Goal: Transaction & Acquisition: Purchase product/service

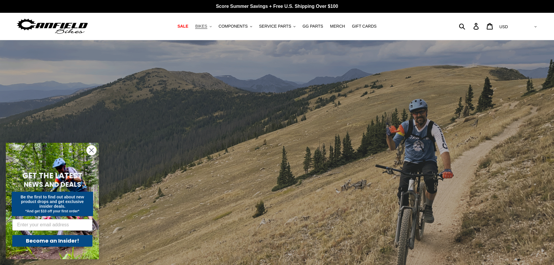
click at [204, 26] on span "BIKES" at bounding box center [201, 26] width 12 height 5
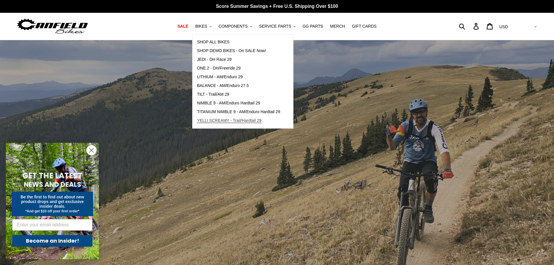
click at [216, 120] on span "YELLI SCREAMY - Trail/Hardtail 29" at bounding box center [229, 120] width 65 height 5
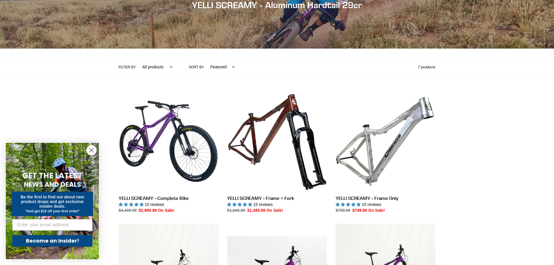
scroll to position [87, 0]
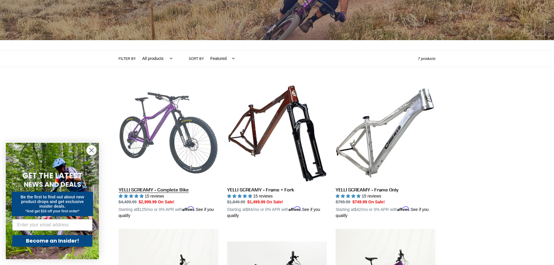
click at [145, 134] on link "YELLI SCREAMY - Complete Bike" at bounding box center [169, 151] width 100 height 136
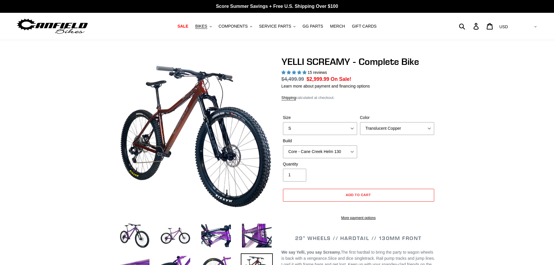
select select "highest-rating"
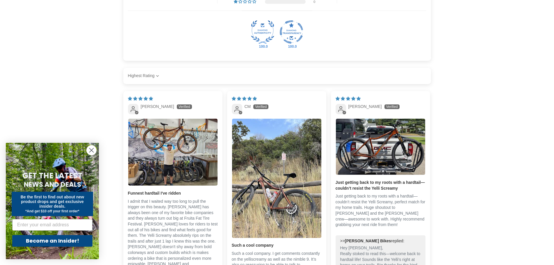
scroll to position [1191, 0]
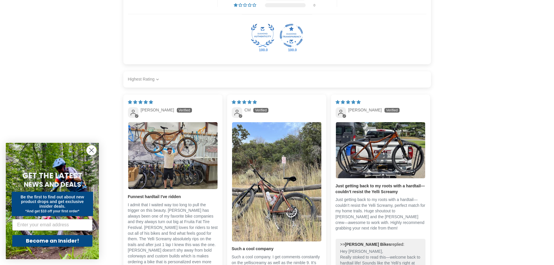
click at [160, 85] on select "Most Recent Highest Rating Lowest Rating Only Pictures Pictures First Videos Fi…" at bounding box center [144, 80] width 33 height 12
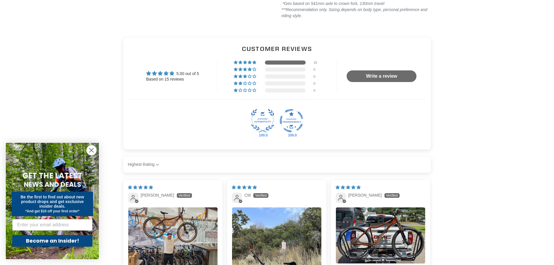
scroll to position [1104, 0]
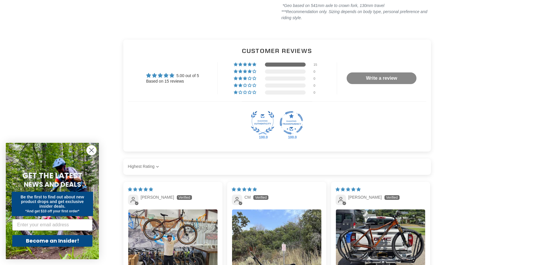
click at [386, 84] on link "Write a review" at bounding box center [382, 78] width 70 height 12
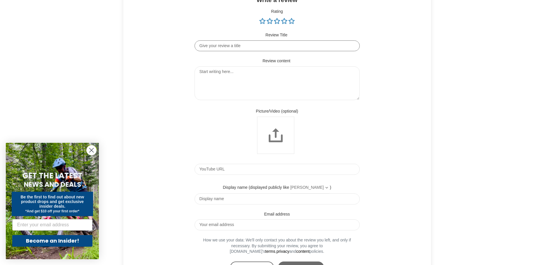
scroll to position [0, 0]
click at [293, 25] on link "5 stars" at bounding box center [292, 22] width 6 height 6
click at [266, 53] on input "Review Title" at bounding box center [277, 47] width 165 height 11
type input "HECK YEAH!"
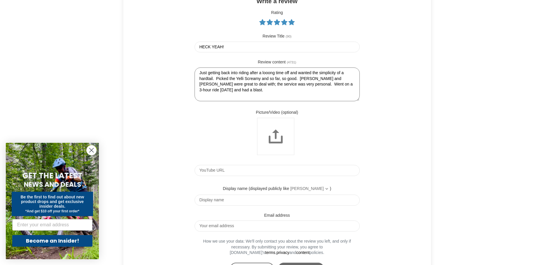
drag, startPoint x: 251, startPoint y: 96, endPoint x: 259, endPoint y: 95, distance: 8.2
click at [259, 95] on textarea "Just getting back into riding after a looong time off and wanted the simplicity…" at bounding box center [277, 84] width 165 height 34
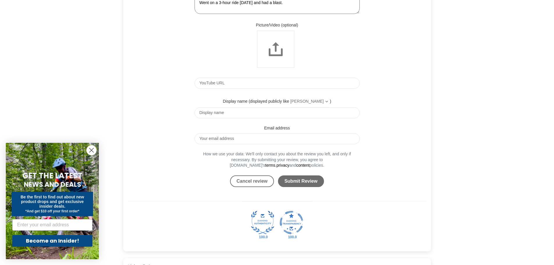
type textarea "Just getting back into riding after a looong time off and wanted the simplicity…"
click at [251, 118] on input "Display name" at bounding box center [277, 112] width 165 height 11
type input "WW"
click at [229, 144] on input "Email address" at bounding box center [277, 138] width 165 height 11
type input "w"
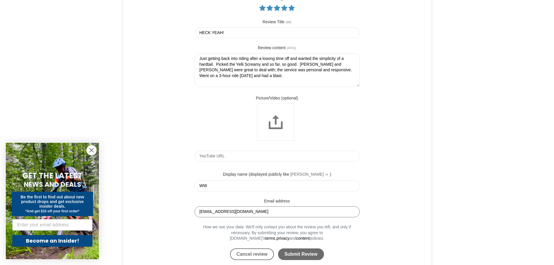
scroll to position [1216, 0]
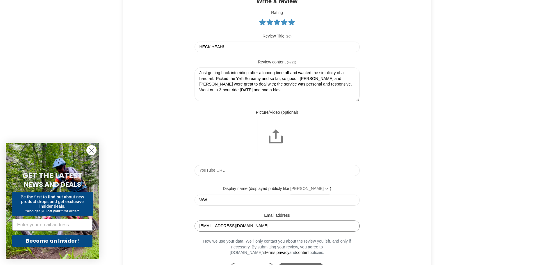
type input "wwwong@gmail.com"
click at [250, 101] on textarea "Just getting back into riding after a looong time off and wanted the simplicity…" at bounding box center [277, 84] width 165 height 34
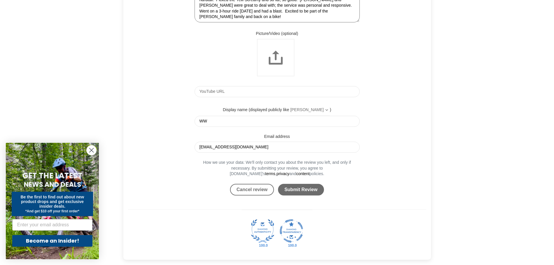
scroll to position [1303, 0]
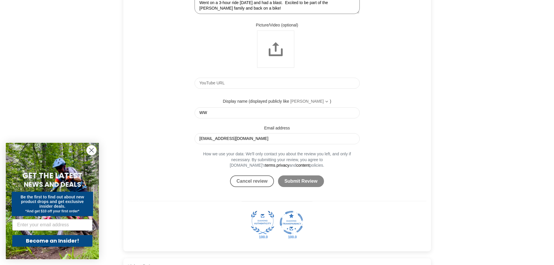
type textarea "Just getting back into riding after a looong time off and wanted the simplicity…"
click at [298, 187] on input "Submit Review" at bounding box center [301, 181] width 46 height 12
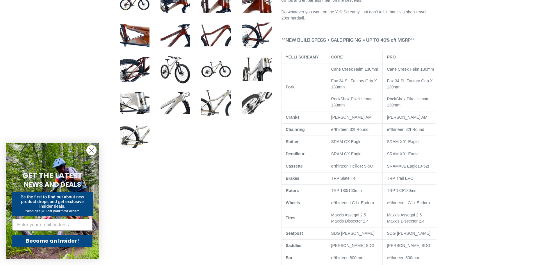
scroll to position [225, 0]
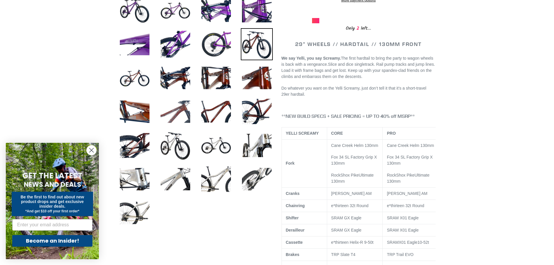
click at [176, 111] on img at bounding box center [175, 112] width 32 height 32
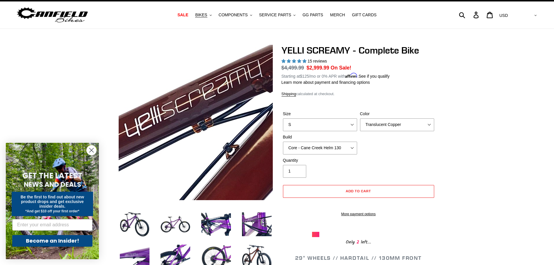
scroll to position [0, 0]
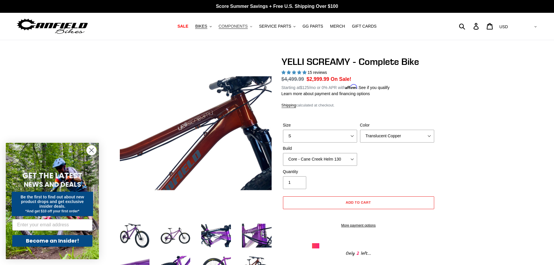
click at [231, 27] on span "COMPONENTS" at bounding box center [233, 26] width 29 height 5
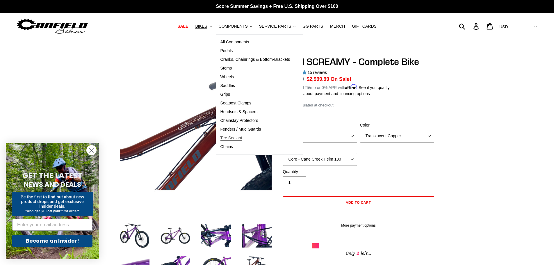
click at [238, 136] on span "Tire Sealant" at bounding box center [231, 138] width 22 height 5
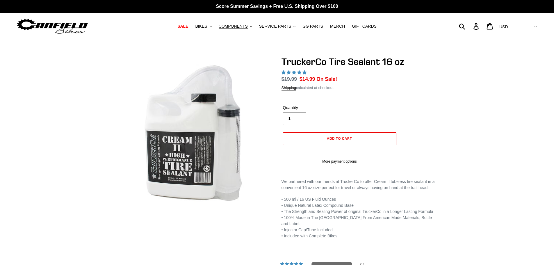
select select "highest-rating"
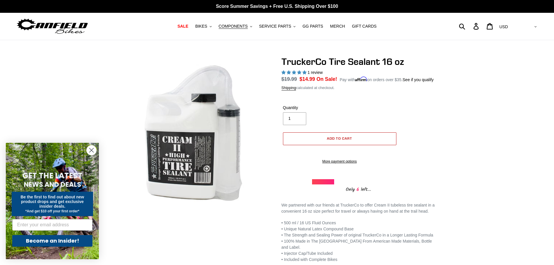
click at [329, 136] on span "Add to cart" at bounding box center [339, 138] width 25 height 4
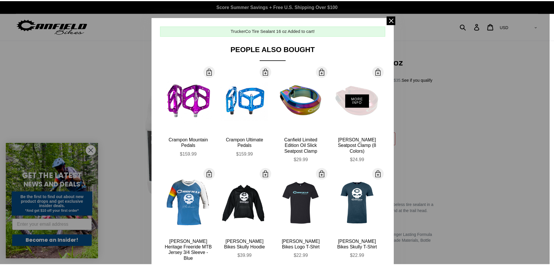
scroll to position [41, 0]
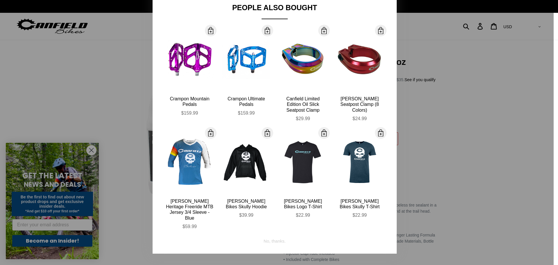
click at [448, 112] on div at bounding box center [279, 132] width 558 height 265
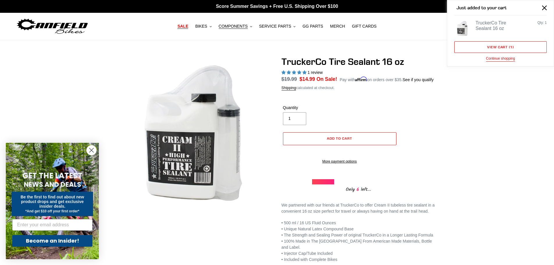
click at [188, 28] on span "SALE" at bounding box center [182, 26] width 11 height 5
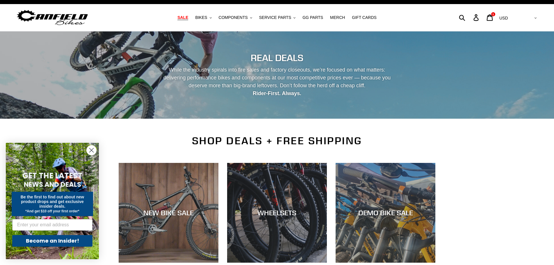
scroll to position [87, 0]
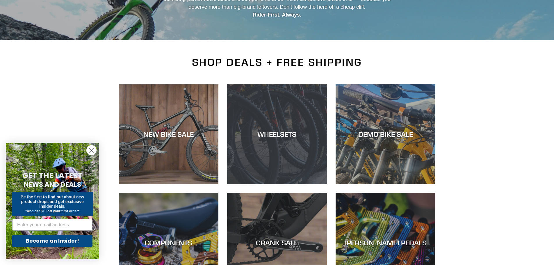
click at [273, 184] on div "WHEELSETS" at bounding box center [277, 184] width 100 height 0
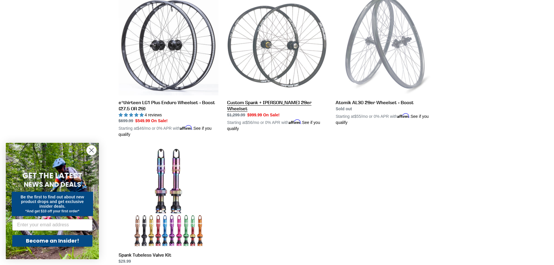
scroll to position [262, 0]
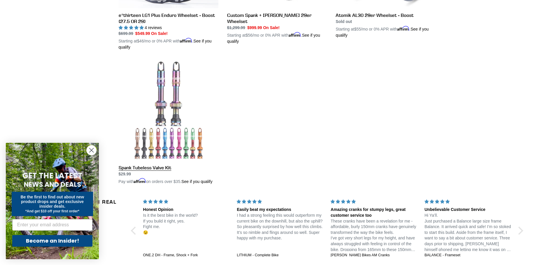
click at [155, 133] on link "Spank Tubeless Valve Kit" at bounding box center [169, 123] width 100 height 124
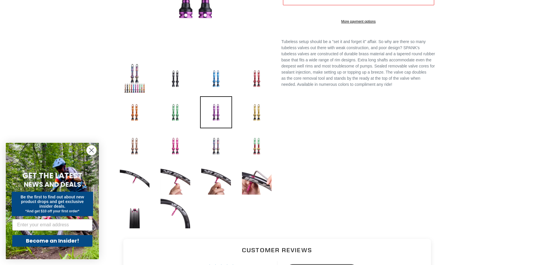
scroll to position [175, 0]
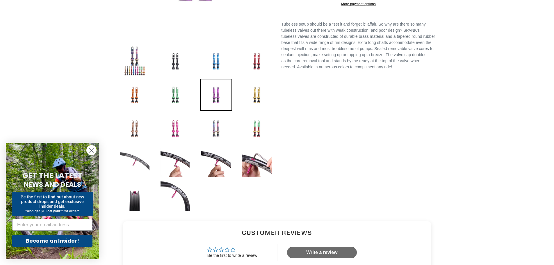
click at [133, 163] on img at bounding box center [135, 162] width 32 height 32
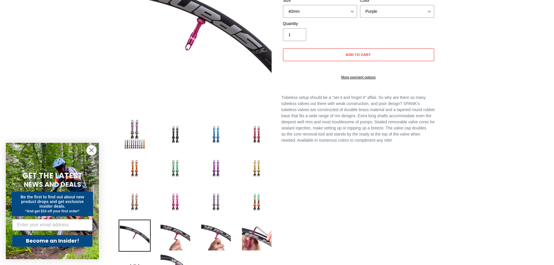
scroll to position [87, 0]
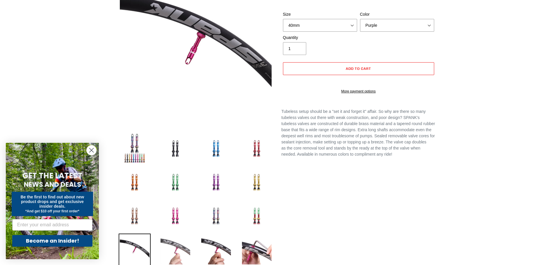
click at [171, 248] on img at bounding box center [175, 250] width 32 height 32
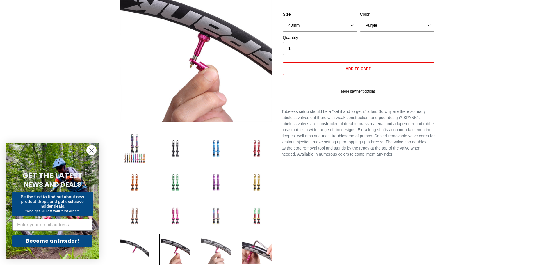
click at [212, 244] on img at bounding box center [216, 250] width 32 height 32
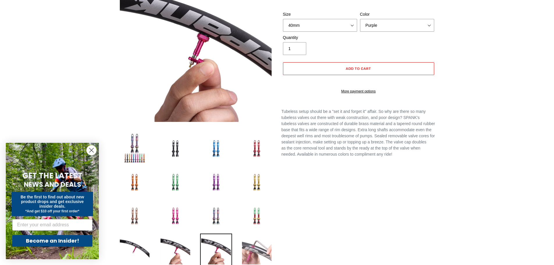
click at [263, 249] on img at bounding box center [257, 250] width 32 height 32
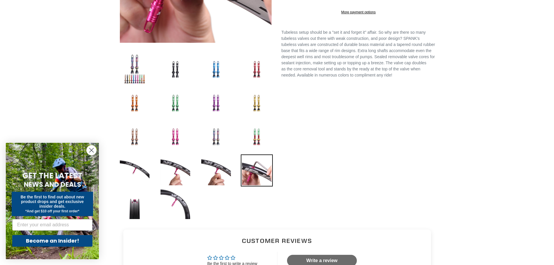
scroll to position [175, 0]
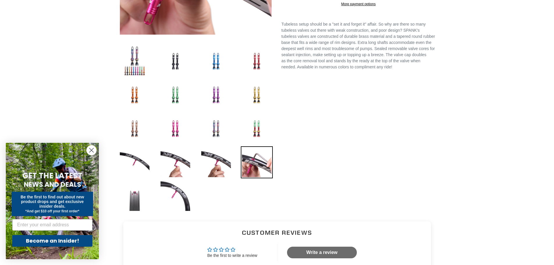
click at [131, 201] on img at bounding box center [135, 196] width 32 height 32
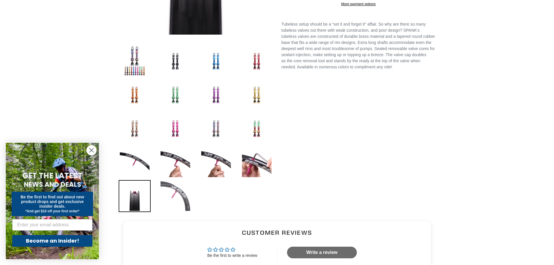
click at [166, 194] on img at bounding box center [175, 196] width 32 height 32
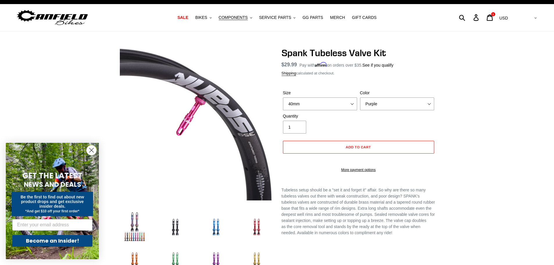
scroll to position [0, 0]
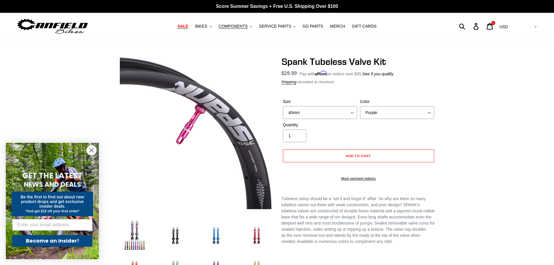
click at [188, 27] on span "SALE" at bounding box center [182, 26] width 11 height 5
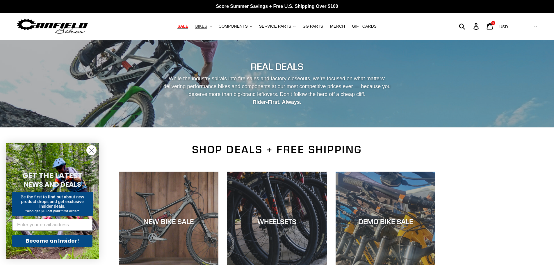
click at [202, 26] on button "BIKES .cls-1{fill:#231f20}" at bounding box center [203, 26] width 22 height 8
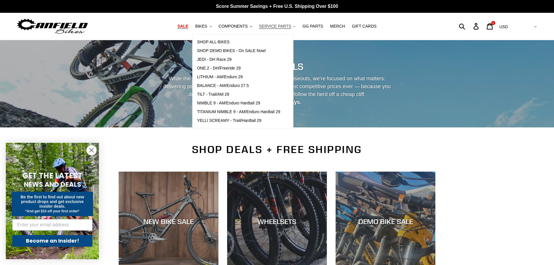
click at [282, 26] on span "SERVICE PARTS" at bounding box center [275, 26] width 32 height 5
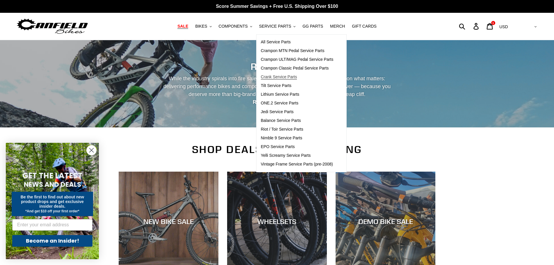
click at [272, 75] on span "Crank Service Parts" at bounding box center [279, 76] width 36 height 5
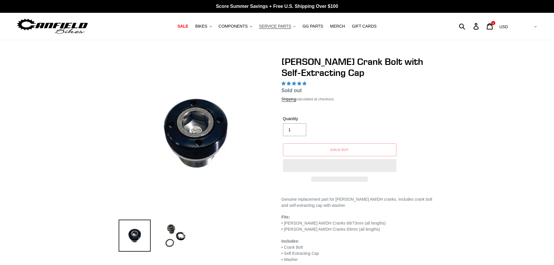
select select "highest-rating"
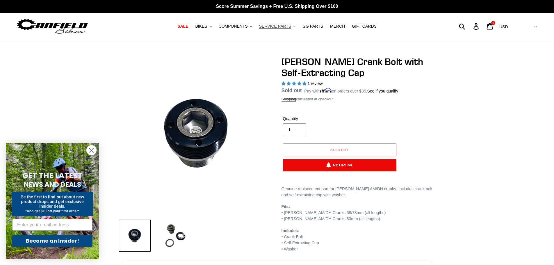
click at [267, 27] on span "SERVICE PARTS" at bounding box center [275, 26] width 32 height 5
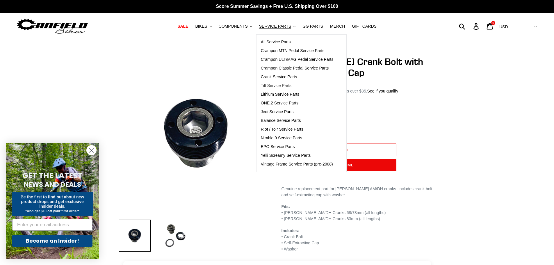
click at [270, 84] on span "Tilt Service Parts" at bounding box center [276, 85] width 31 height 5
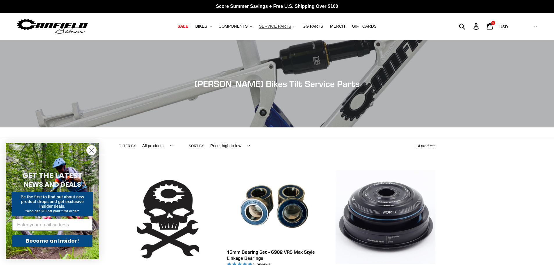
click at [267, 24] on span "SERVICE PARTS" at bounding box center [275, 26] width 32 height 5
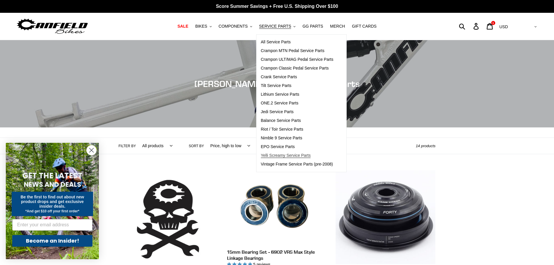
click at [289, 156] on span "Yelli Screamy Service Parts" at bounding box center [286, 155] width 50 height 5
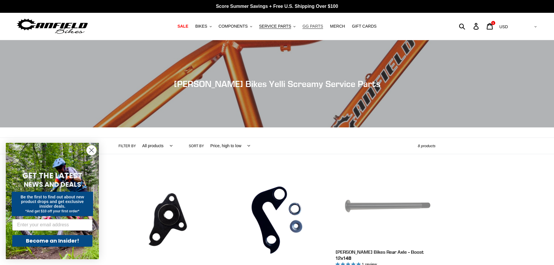
click at [313, 28] on span "GG PARTS" at bounding box center [313, 26] width 21 height 5
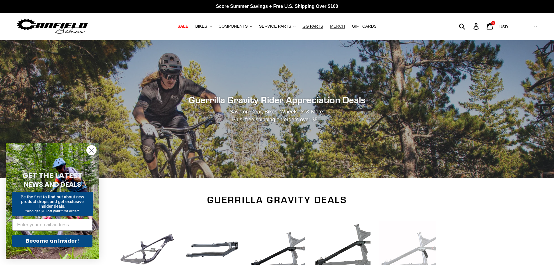
click at [330, 29] on span "MERCH" at bounding box center [337, 26] width 15 height 5
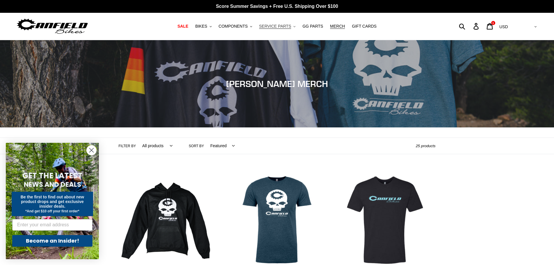
click at [279, 25] on span "SERVICE PARTS" at bounding box center [275, 26] width 32 height 5
click at [235, 24] on span "COMPONENTS" at bounding box center [233, 26] width 29 height 5
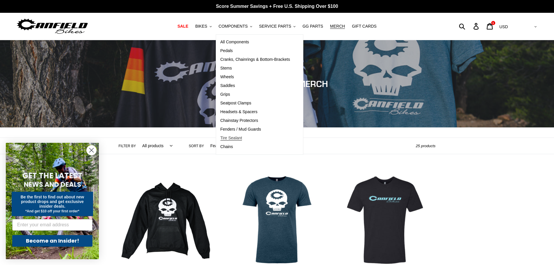
click at [240, 139] on span "Tire Sealant" at bounding box center [231, 138] width 22 height 5
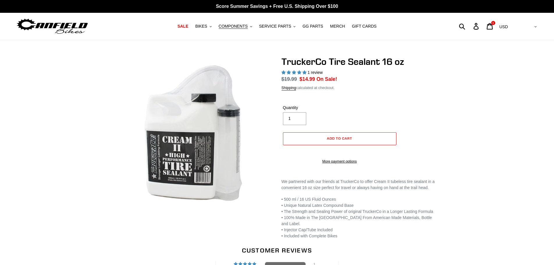
select select "highest-rating"
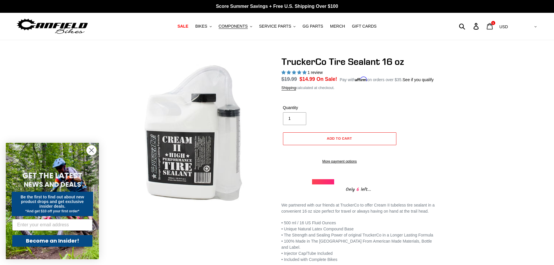
click at [493, 29] on icon at bounding box center [490, 26] width 6 height 7
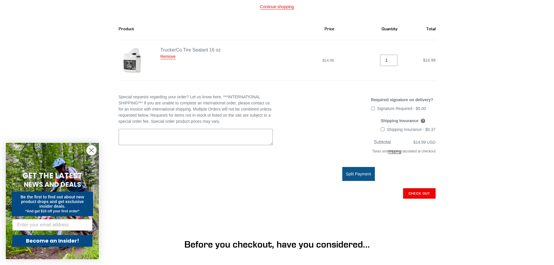
scroll to position [87, 0]
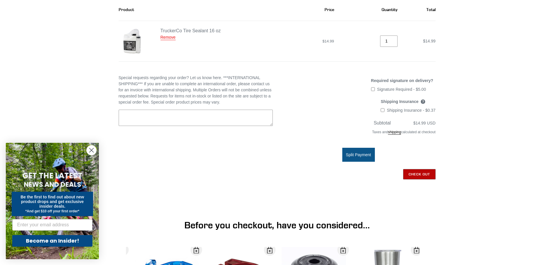
click at [424, 174] on input "Check out" at bounding box center [419, 174] width 33 height 10
